Goal: Check status: Check status

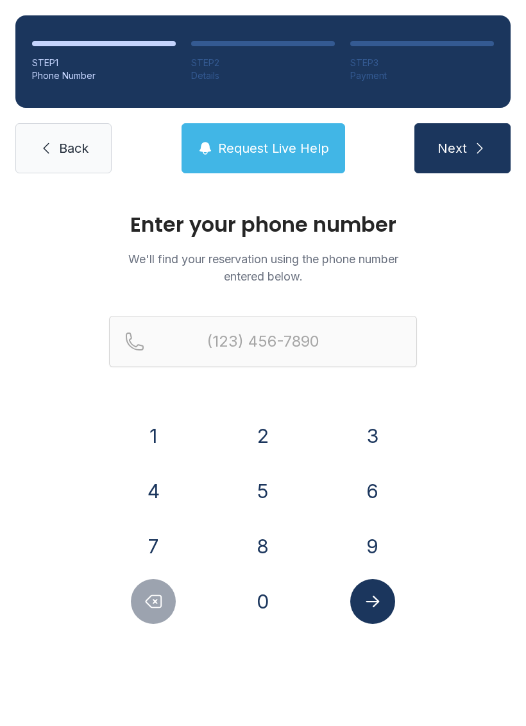
click at [159, 540] on button "7" at bounding box center [153, 546] width 45 height 45
click at [269, 599] on button "0" at bounding box center [263, 601] width 45 height 45
click at [379, 487] on button "6" at bounding box center [372, 490] width 45 height 45
click at [373, 434] on button "3" at bounding box center [372, 435] width 45 height 45
click at [371, 474] on button "6" at bounding box center [372, 490] width 45 height 45
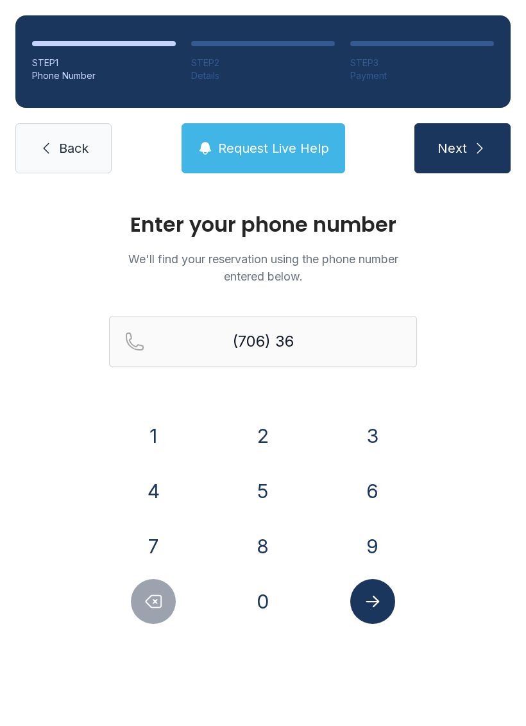
click at [260, 436] on button "2" at bounding box center [263, 435] width 45 height 45
click at [171, 436] on button "1" at bounding box center [153, 435] width 45 height 45
click at [374, 456] on button "3" at bounding box center [372, 435] width 45 height 45
click at [371, 441] on button "3" at bounding box center [372, 435] width 45 height 45
click at [161, 436] on button "1" at bounding box center [153, 435] width 45 height 45
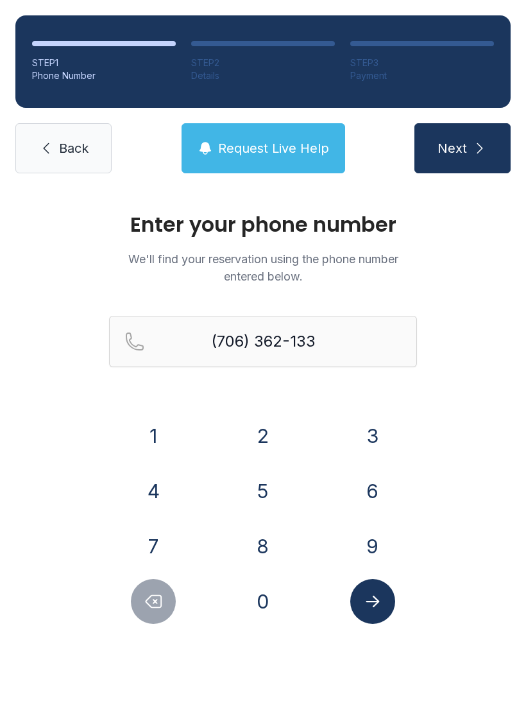
type input "[PHONE_NUMBER]"
click at [379, 613] on button "Submit lookup form" at bounding box center [372, 601] width 45 height 45
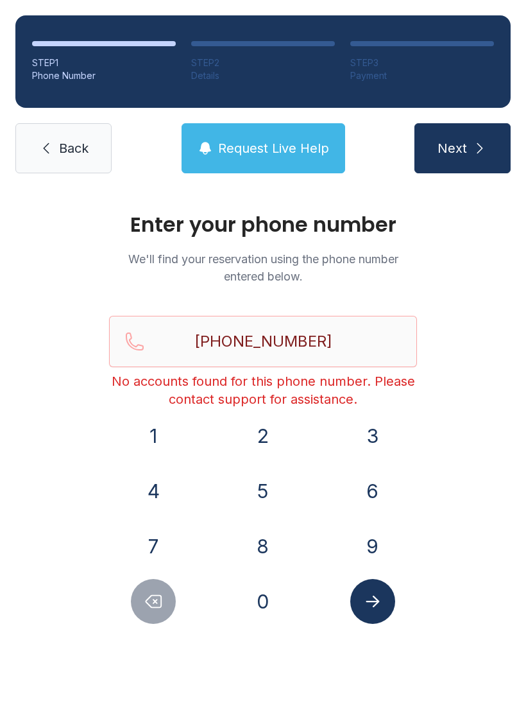
click at [66, 124] on link "Back" at bounding box center [63, 148] width 96 height 50
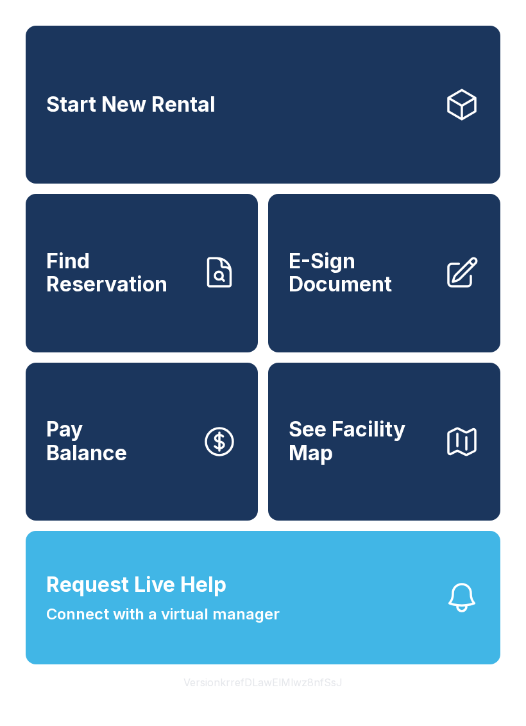
click at [273, 611] on span "Request Live Help Connect with a virtual manager" at bounding box center [163, 597] width 234 height 56
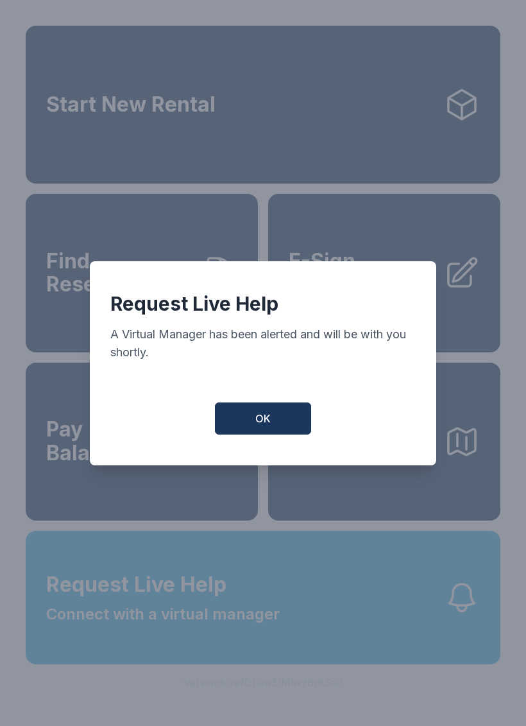
click at [277, 425] on button "OK" at bounding box center [263, 418] width 96 height 32
